Goal: Find specific page/section: Find specific page/section

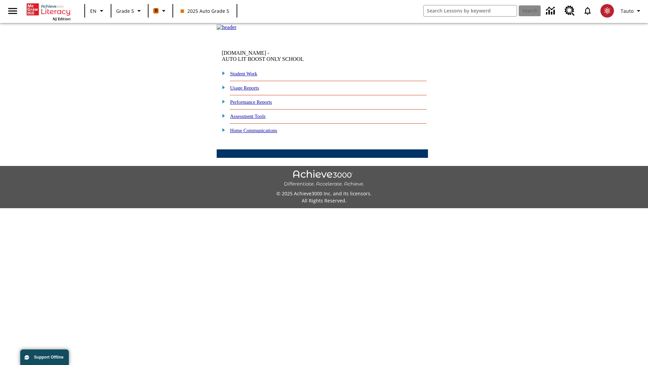
click at [248, 76] on link "Student Work" at bounding box center [243, 73] width 27 height 5
select select "/options/reports/?report_id=12&atype=22&section=2"
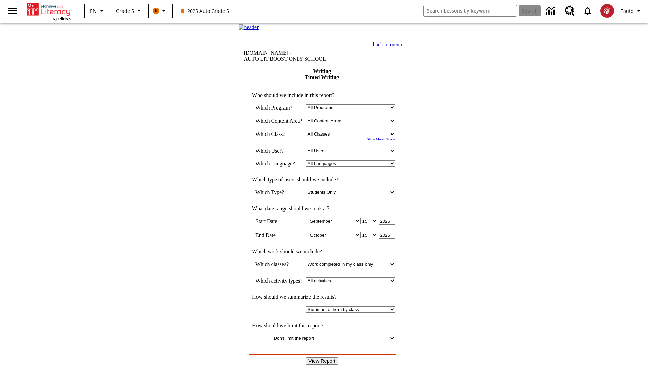
select select "11133131"
